Goal: Register for event/course

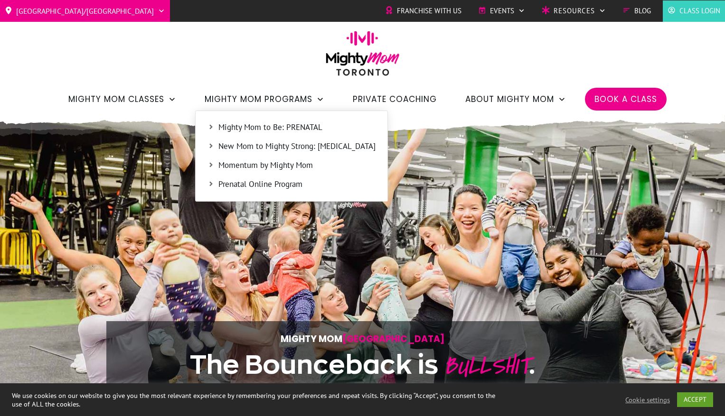
click at [239, 148] on span "New Mom to Mighty Strong: [MEDICAL_DATA]" at bounding box center [296, 147] width 157 height 12
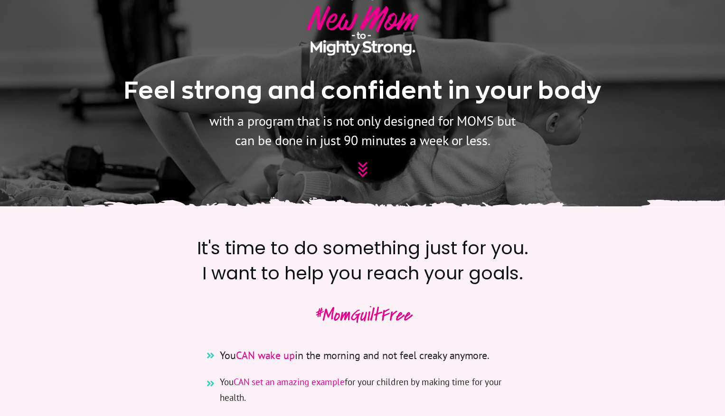
scroll to position [190, 0]
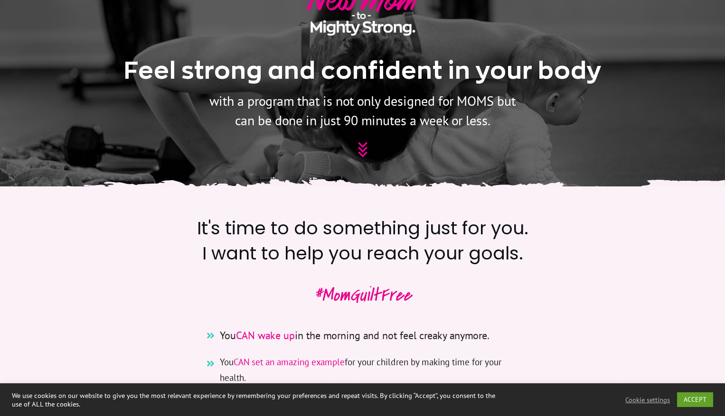
drag, startPoint x: 638, startPoint y: 216, endPoint x: 643, endPoint y: 214, distance: 5.7
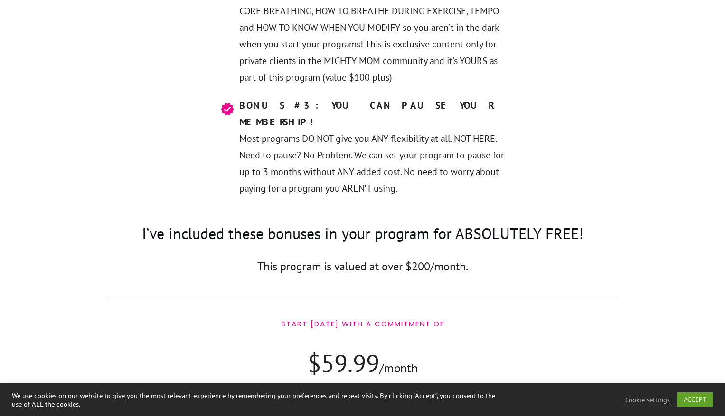
scroll to position [5317, 0]
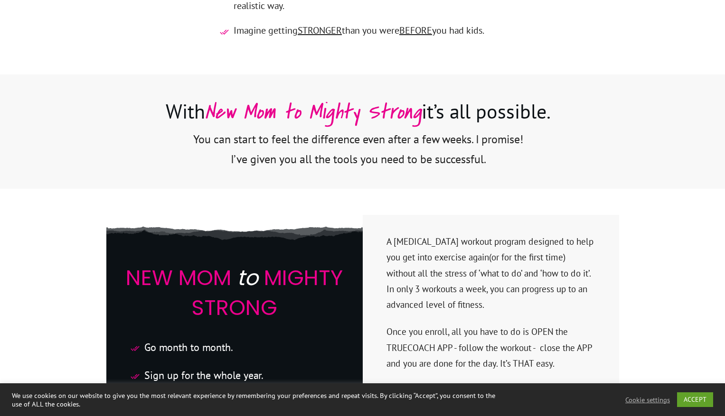
scroll to position [2245, 0]
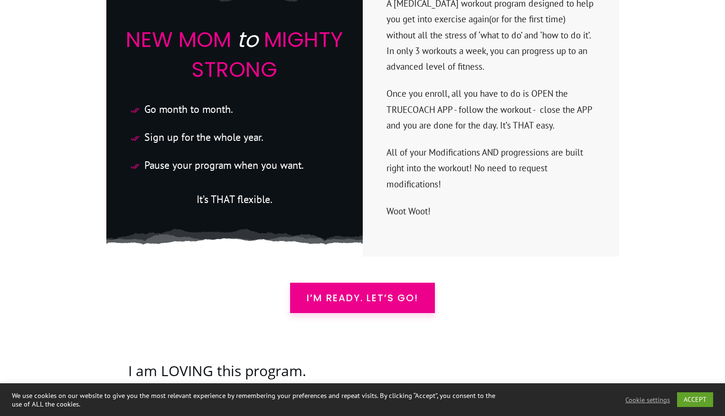
click at [340, 293] on span "I’m READY. Let’s Go!" at bounding box center [363, 298] width 112 height 11
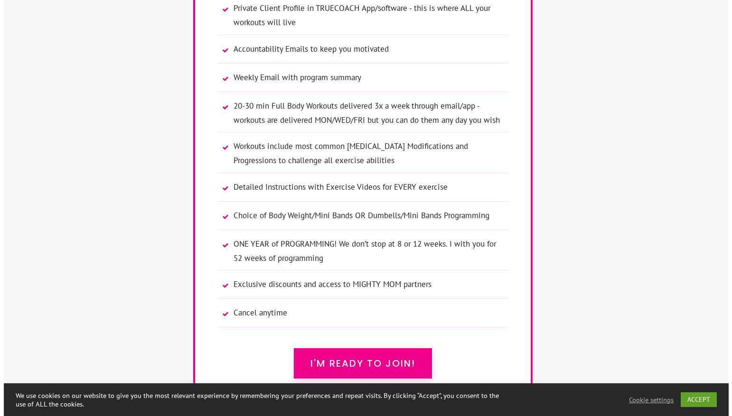
scroll to position [6413, 0]
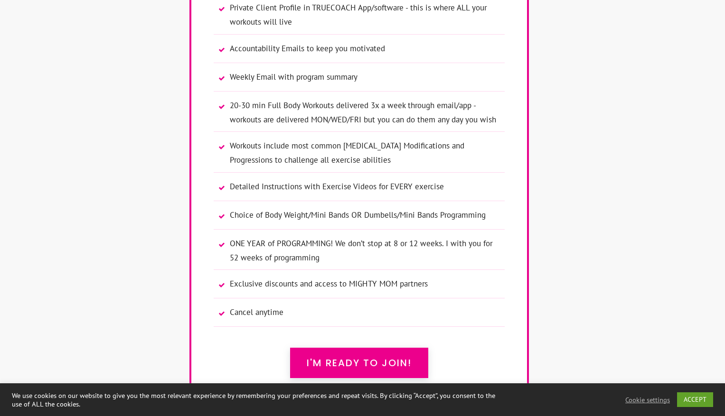
click at [371, 348] on link "I'M READY TO JOIN!" at bounding box center [359, 363] width 138 height 30
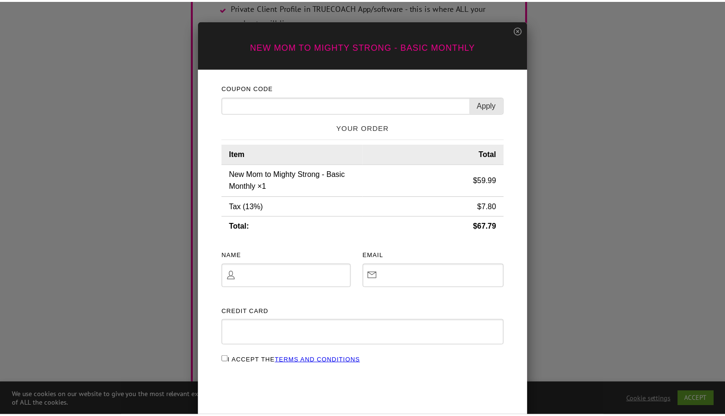
scroll to position [0, 0]
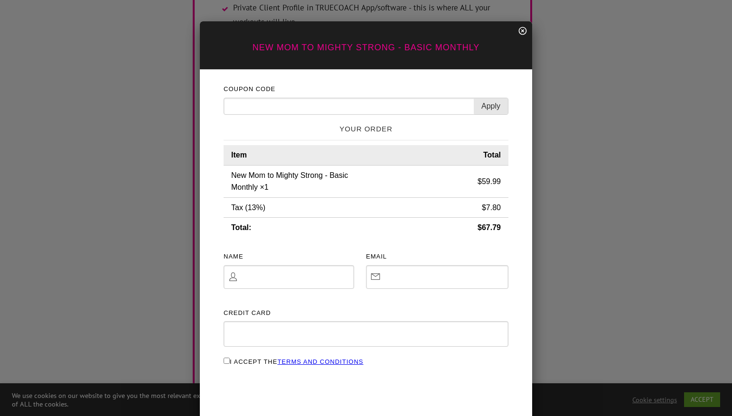
click at [521, 33] on icon at bounding box center [522, 30] width 9 height 9
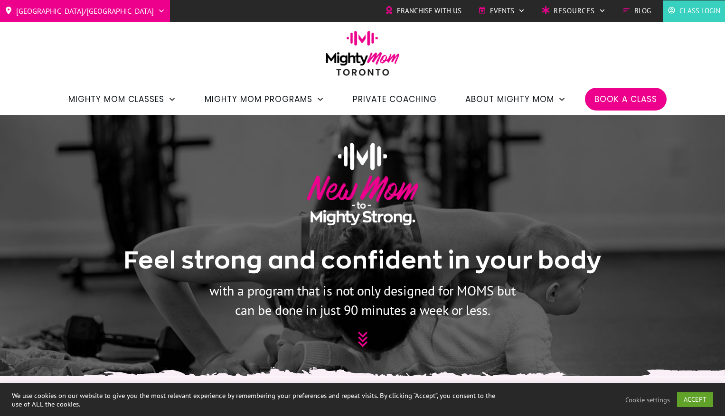
click at [629, 92] on span "Book a Class" at bounding box center [626, 99] width 63 height 16
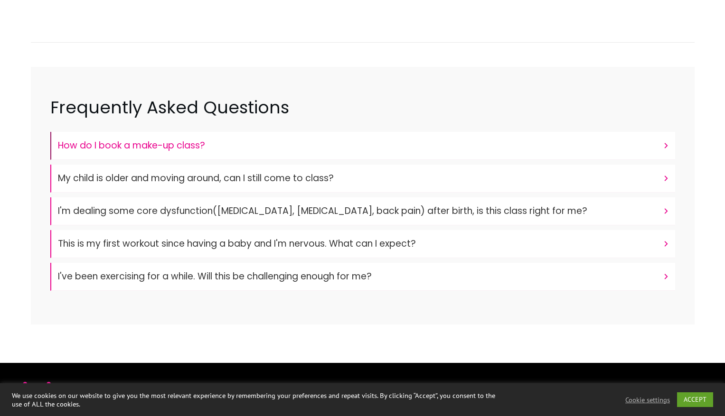
scroll to position [142, 0]
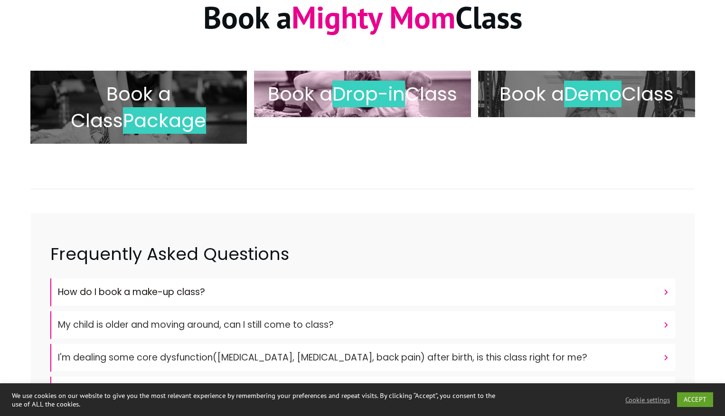
click at [395, 107] on h2 "Book a Drop-in Class" at bounding box center [362, 94] width 197 height 27
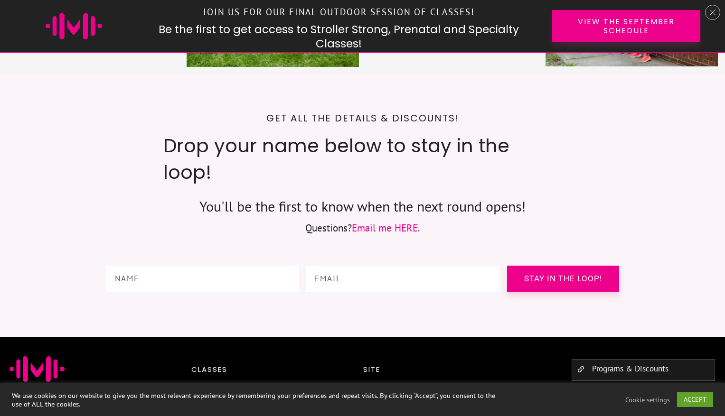
scroll to position [4630, 0]
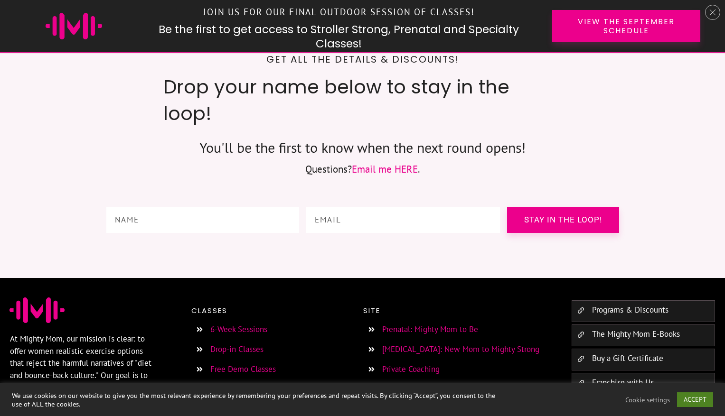
click at [705, 400] on link "ACCEPT" at bounding box center [695, 400] width 36 height 15
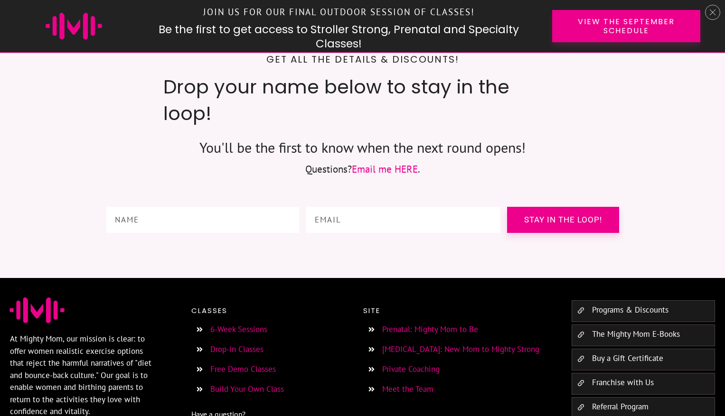
click at [245, 324] on link "6-Week Sessions" at bounding box center [238, 329] width 57 height 10
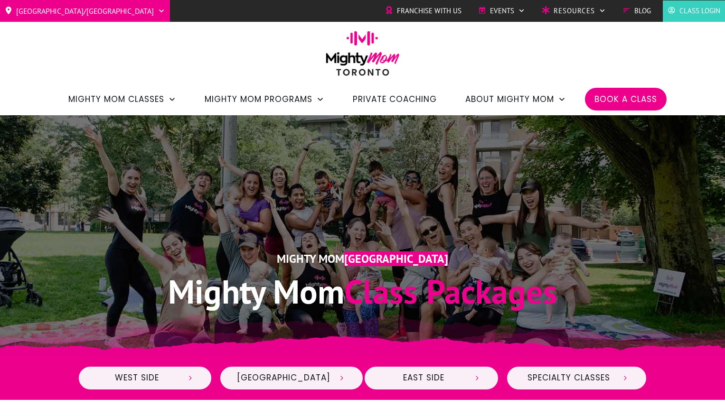
scroll to position [237, 0]
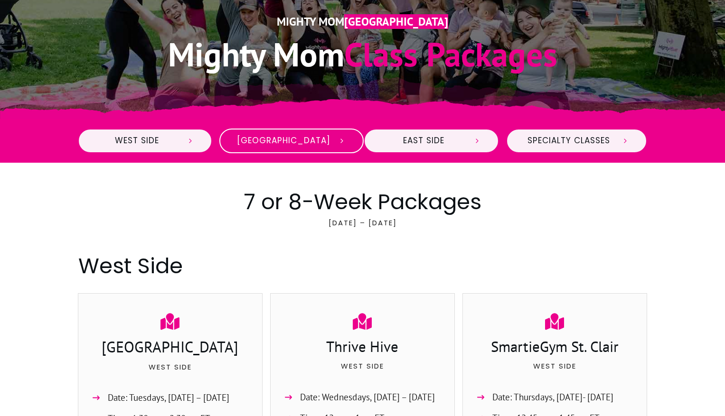
click at [338, 141] on icon at bounding box center [342, 141] width 9 height 9
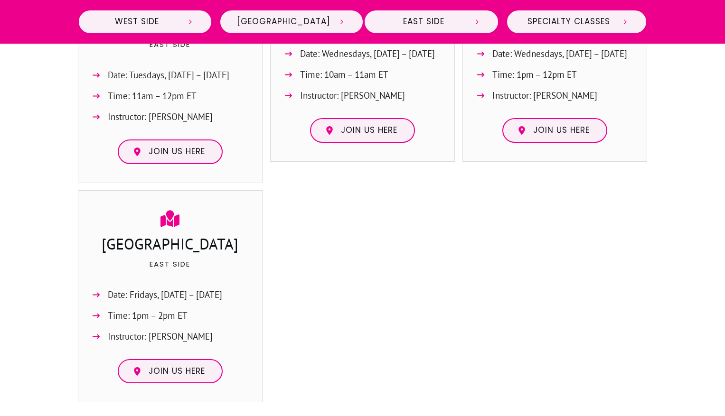
scroll to position [1127, 0]
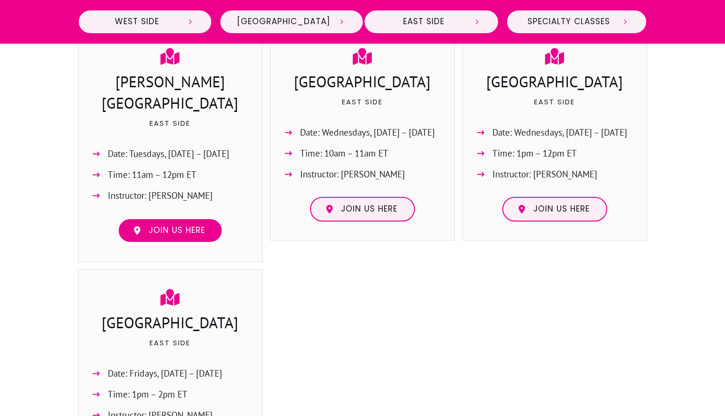
click at [173, 218] on link "Join us here" at bounding box center [170, 230] width 105 height 25
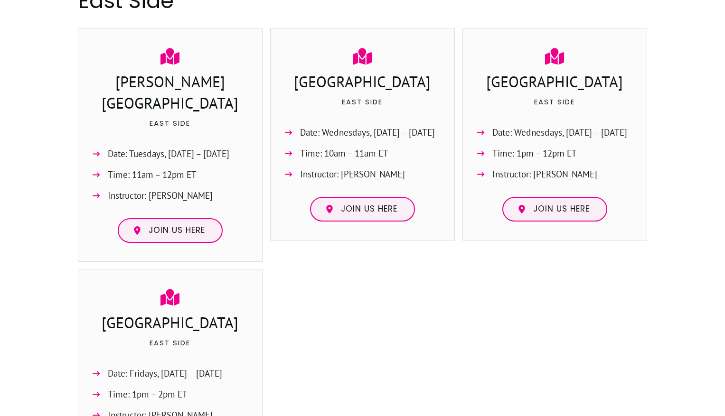
scroll to position [237, 0]
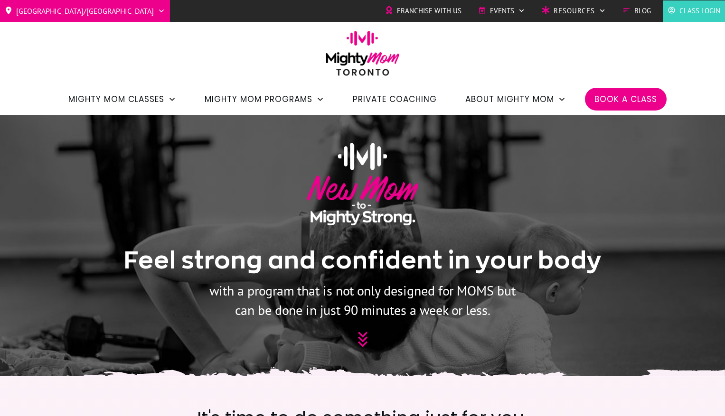
scroll to position [2482, 0]
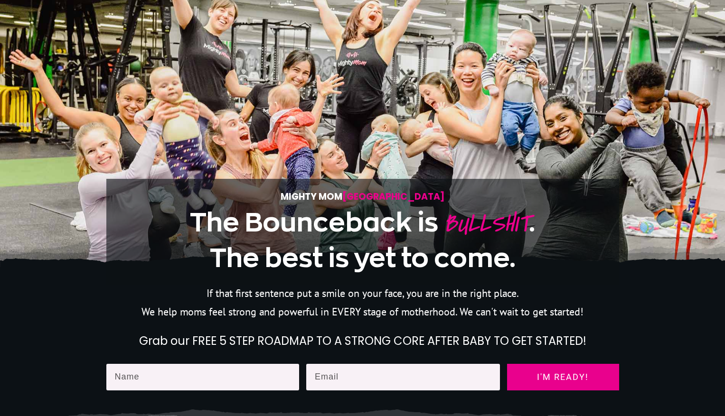
scroll to position [47, 0]
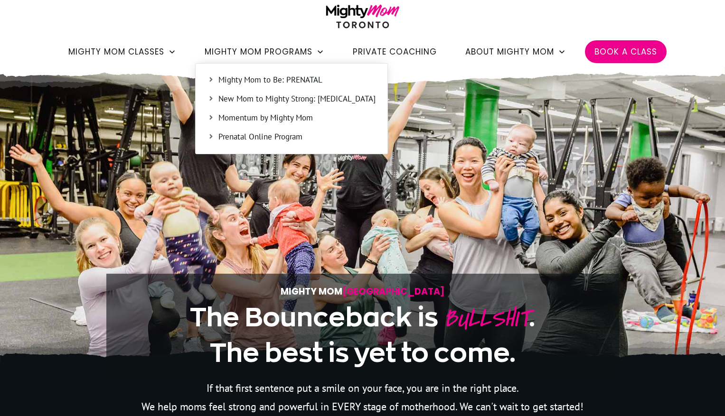
click at [244, 93] on span "New Mom to Mighty Strong: [MEDICAL_DATA]" at bounding box center [296, 99] width 157 height 12
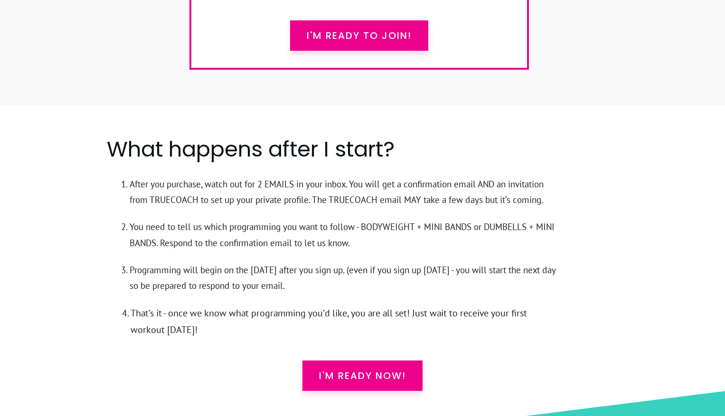
scroll to position [6661, 0]
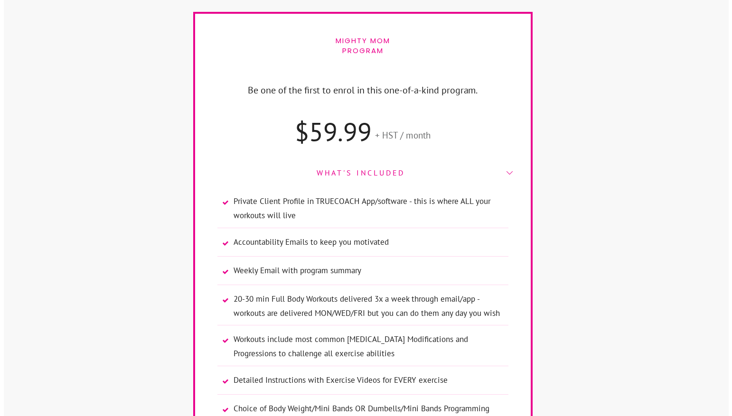
scroll to position [6413, 0]
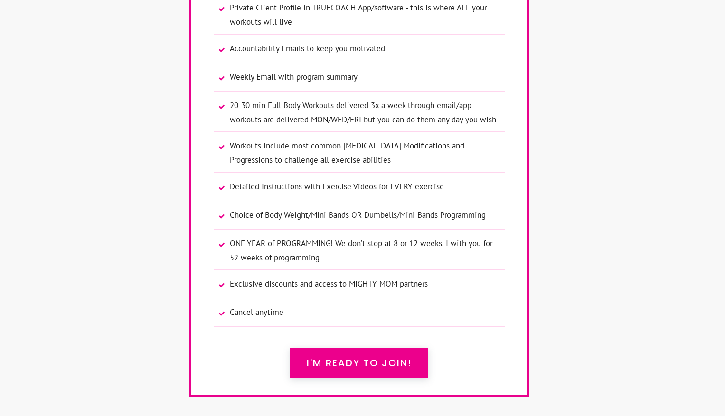
click at [348, 358] on span "I'M READY TO JOIN!" at bounding box center [359, 363] width 105 height 11
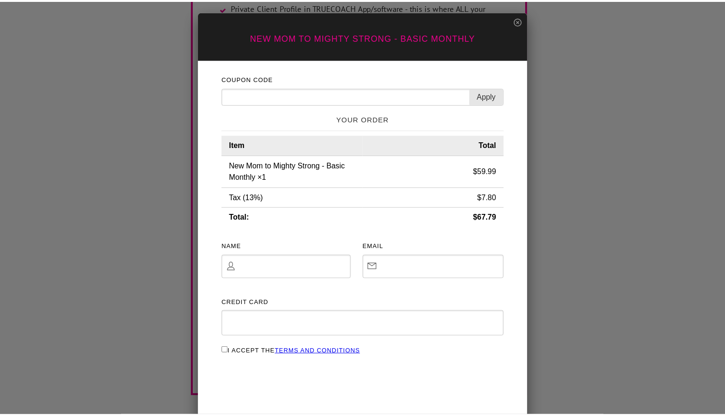
scroll to position [0, 0]
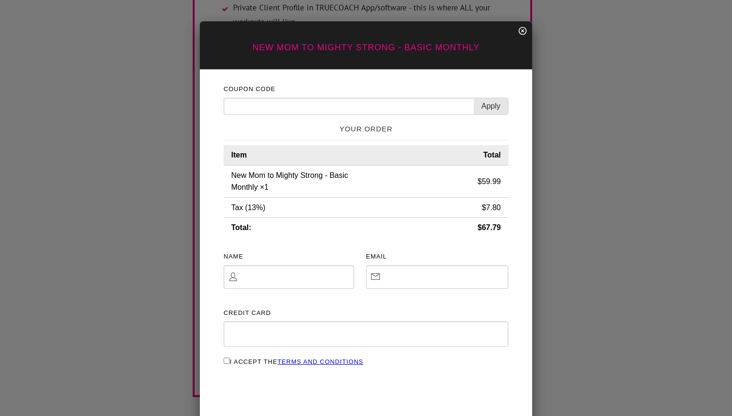
click at [519, 28] on icon at bounding box center [523, 31] width 8 height 8
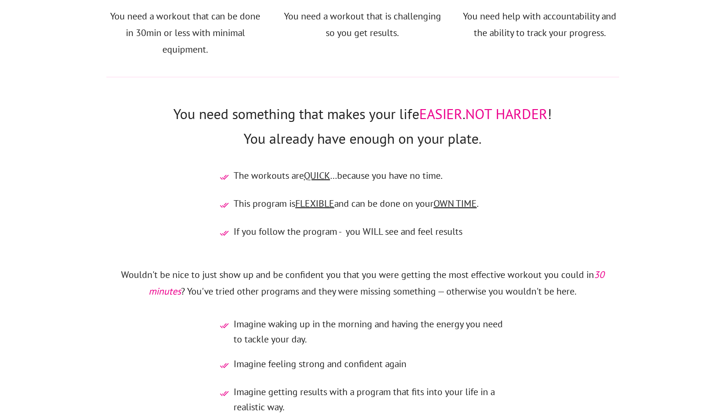
scroll to position [1862, 0]
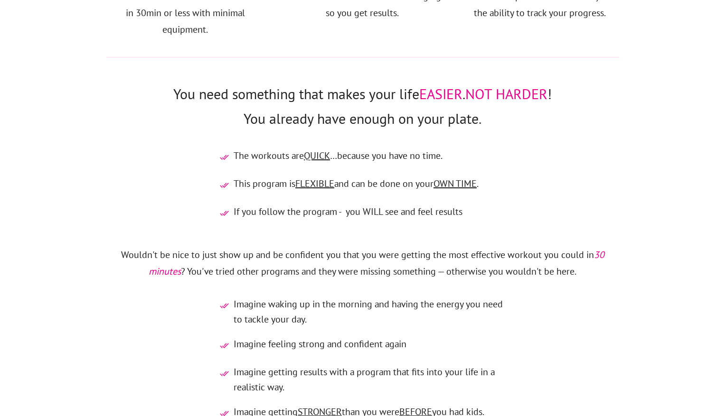
scroll to position [6661, 0]
